Goal: Navigation & Orientation: Find specific page/section

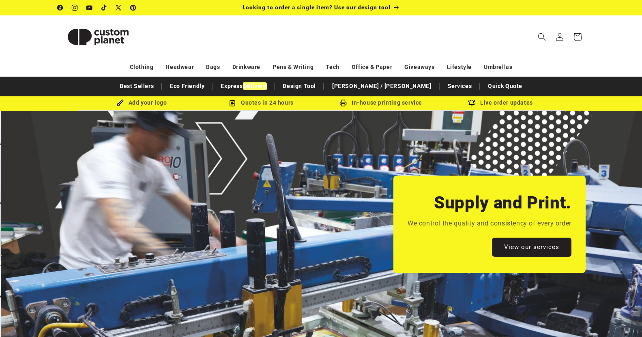
scroll to position [0, 1284]
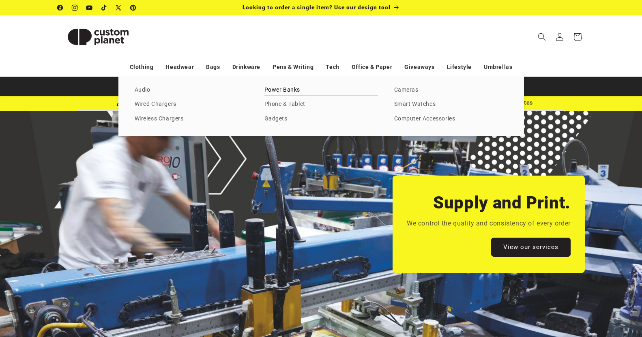
click at [295, 88] on link "Power Banks" at bounding box center [321, 90] width 114 height 11
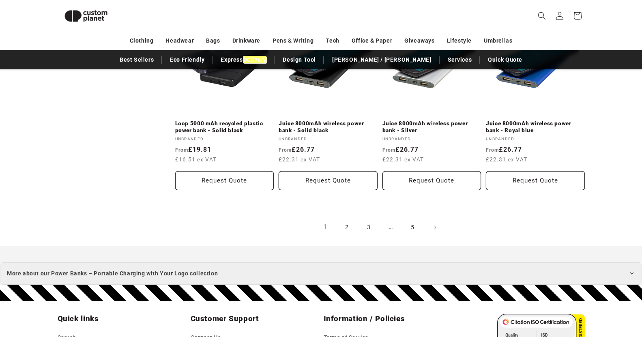
scroll to position [1044, 0]
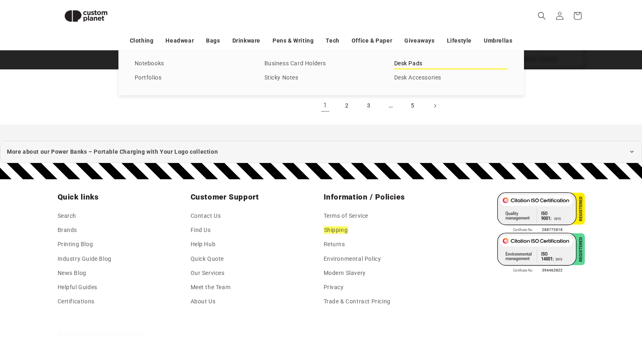
click at [401, 63] on link "Desk Pads" at bounding box center [451, 63] width 114 height 11
drag, startPoint x: 403, startPoint y: 76, endPoint x: 341, endPoint y: 76, distance: 61.7
click at [403, 76] on link "Desk Accessories" at bounding box center [451, 78] width 114 height 11
click at [299, 75] on link "Sticky Notes" at bounding box center [321, 78] width 114 height 11
click at [306, 64] on link "Business Card Holders" at bounding box center [321, 63] width 114 height 11
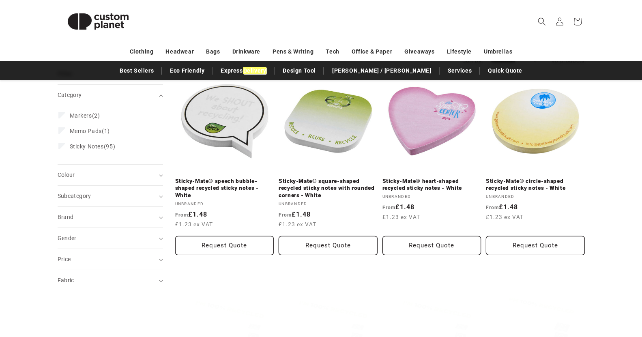
scroll to position [122, 0]
